Goal: Transaction & Acquisition: Book appointment/travel/reservation

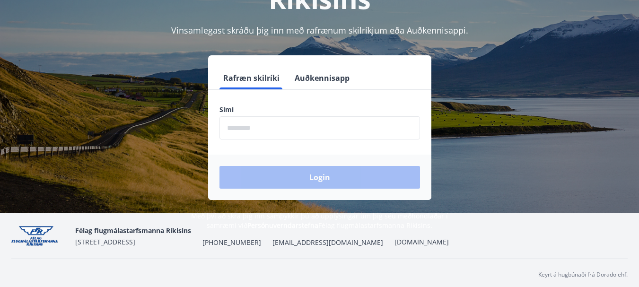
scroll to position [114, 0]
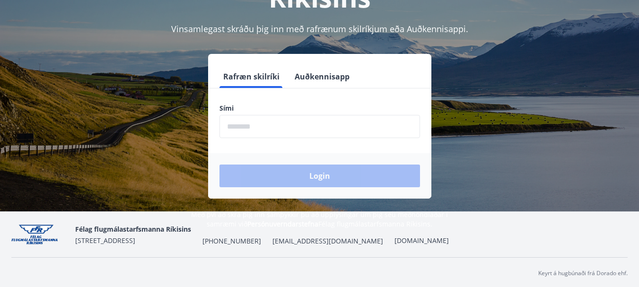
click at [284, 125] on input "phone" at bounding box center [320, 126] width 201 height 23
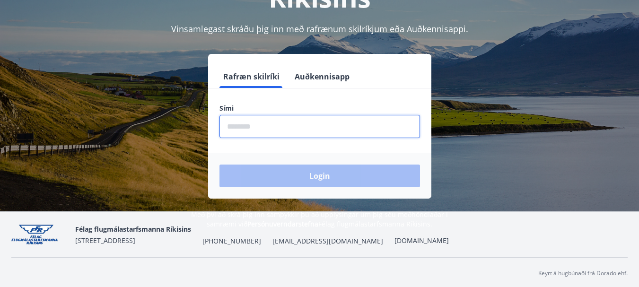
type input "********"
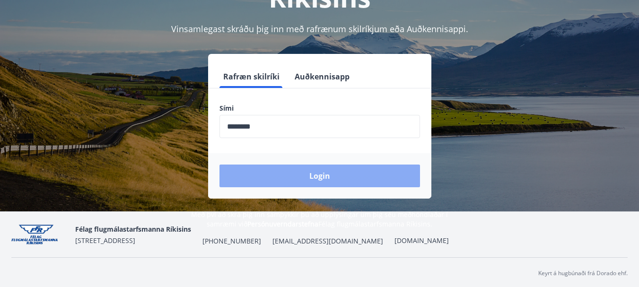
click at [297, 178] on button "Login" at bounding box center [320, 176] width 201 height 23
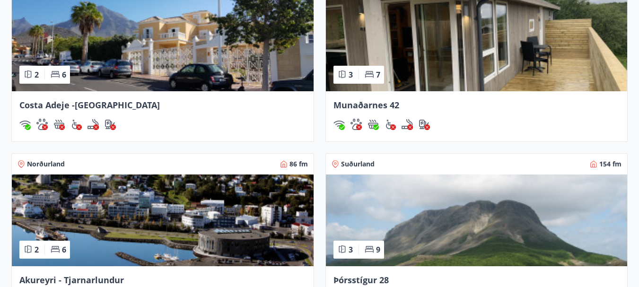
scroll to position [738, 0]
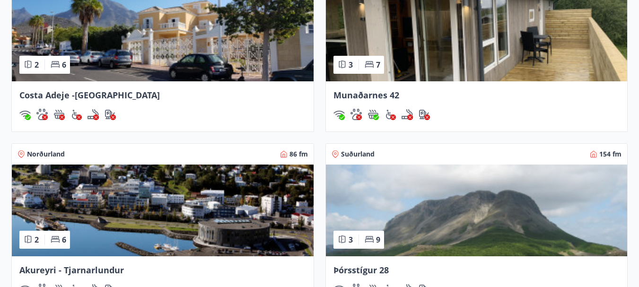
click at [356, 91] on span "Munaðarnes 42" at bounding box center [367, 94] width 66 height 11
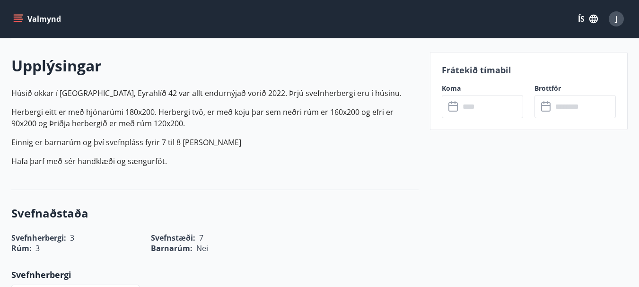
scroll to position [265, 0]
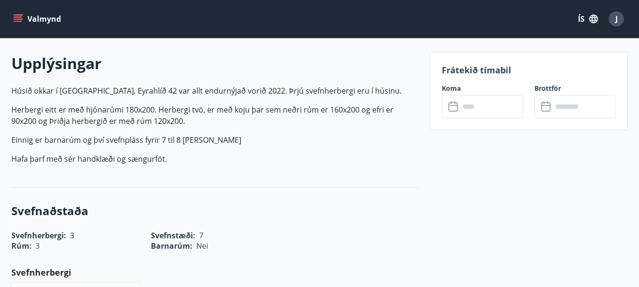
click at [458, 107] on icon at bounding box center [453, 106] width 11 height 11
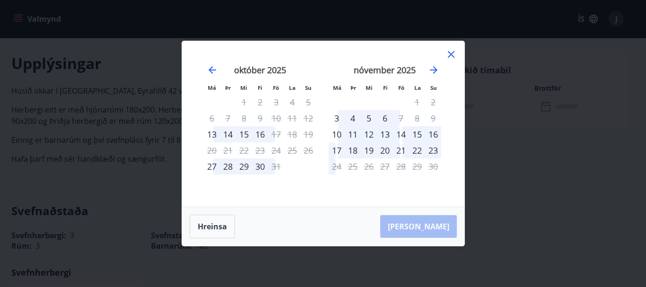
click at [453, 53] on icon at bounding box center [451, 54] width 11 height 11
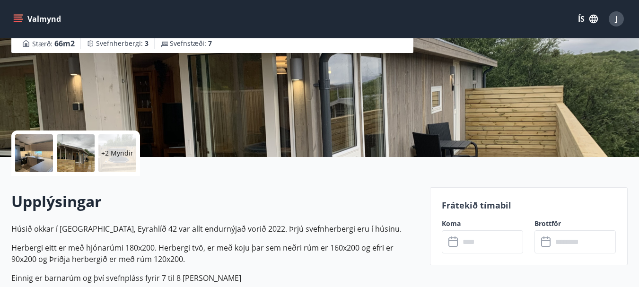
scroll to position [114, 0]
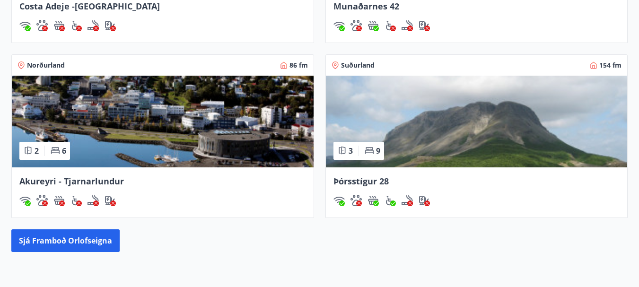
scroll to position [844, 0]
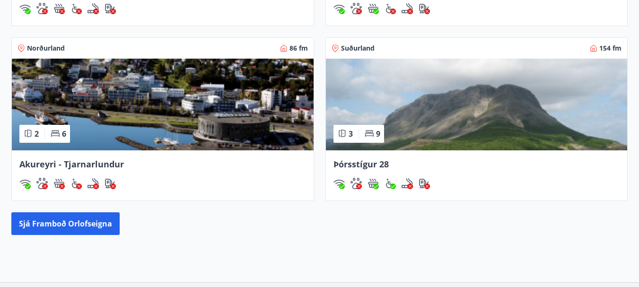
click at [101, 164] on span "Akureyri - Tjarnarlundur" at bounding box center [71, 163] width 105 height 11
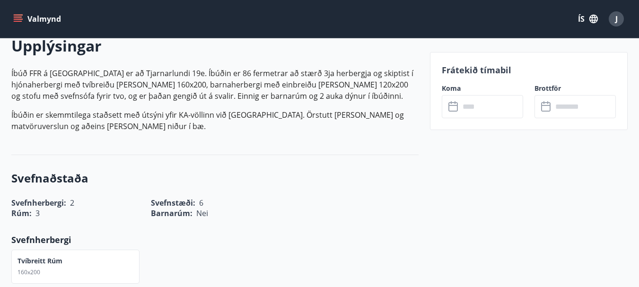
scroll to position [284, 0]
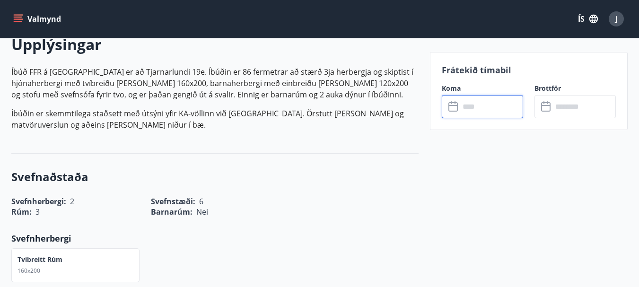
click at [464, 107] on input "text" at bounding box center [491, 106] width 63 height 23
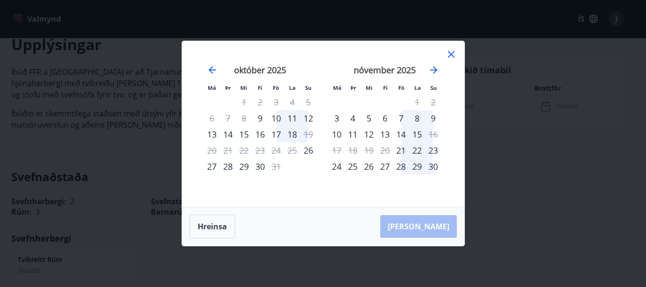
click at [454, 56] on icon at bounding box center [451, 54] width 11 height 11
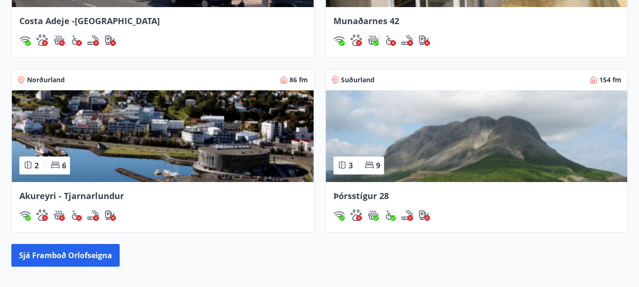
scroll to position [818, 0]
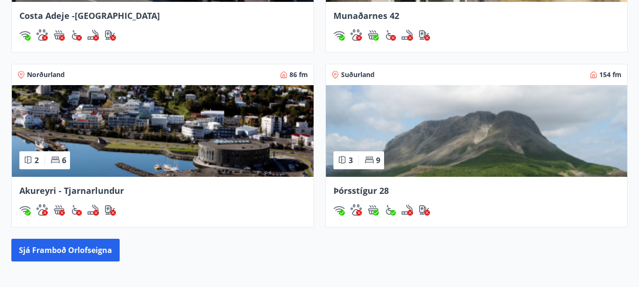
click at [351, 188] on span "Þórsstígur 28" at bounding box center [361, 190] width 55 height 11
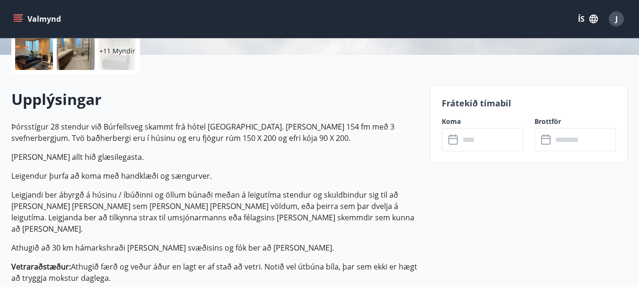
scroll to position [246, 0]
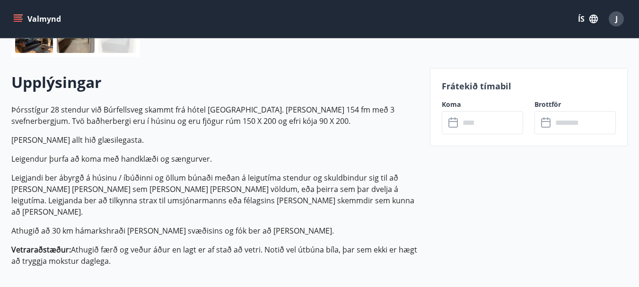
click at [453, 123] on icon at bounding box center [453, 122] width 11 height 11
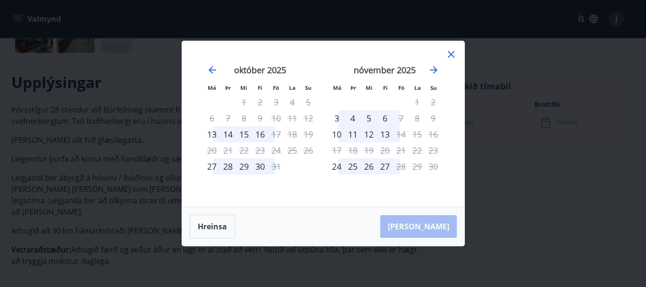
click at [452, 53] on icon at bounding box center [451, 54] width 7 height 7
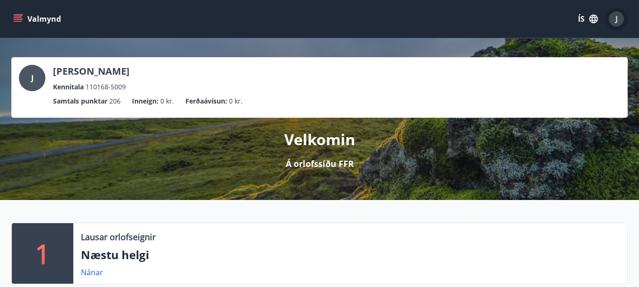
click at [616, 23] on span "J" at bounding box center [616, 19] width 2 height 10
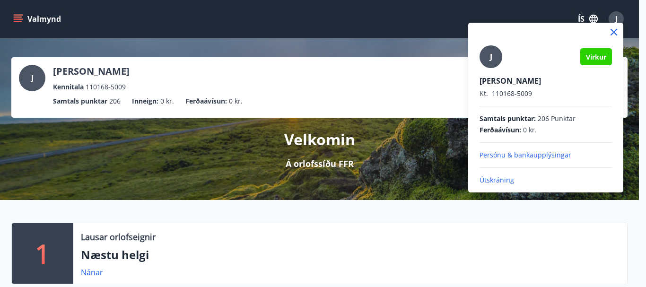
click at [501, 179] on p "Útskráning" at bounding box center [546, 180] width 132 height 9
